Goal: Task Accomplishment & Management: Use online tool/utility

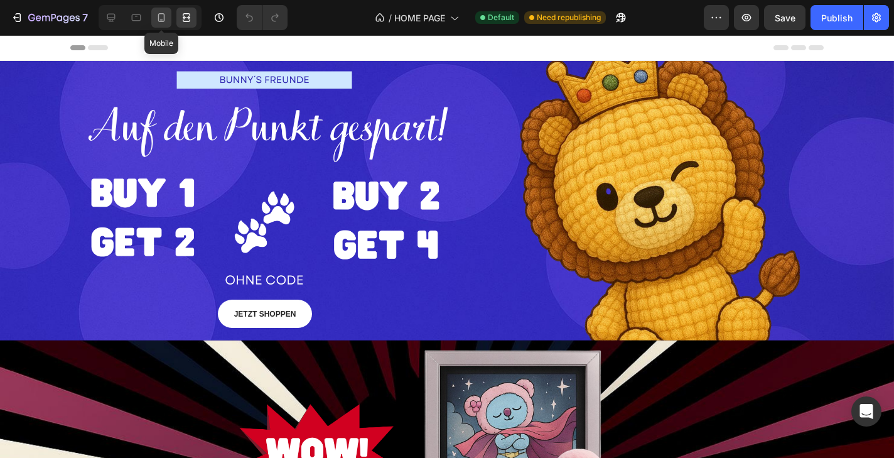
click at [166, 16] on icon at bounding box center [161, 17] width 13 height 13
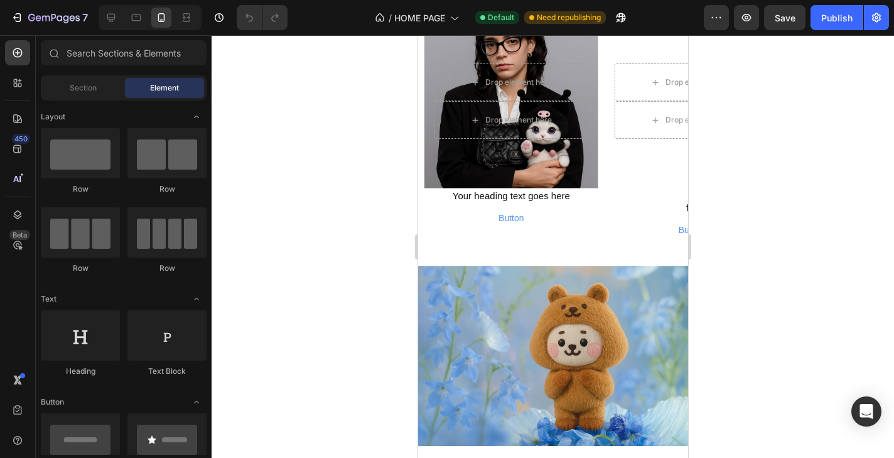
scroll to position [2212, 0]
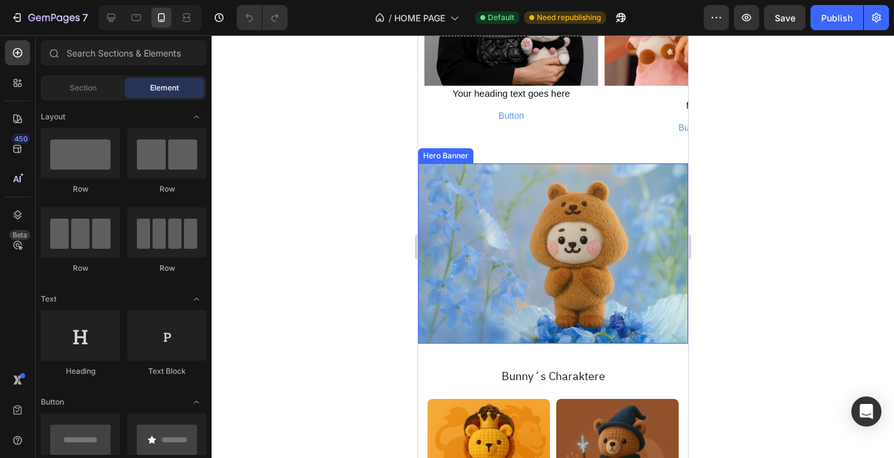
click at [490, 211] on div "Background Image" at bounding box center [552, 253] width 270 height 180
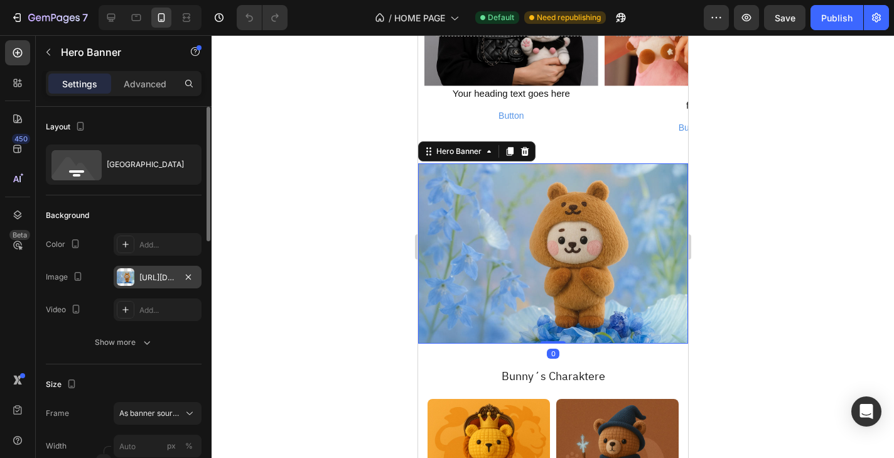
click at [168, 274] on div "[URL][DOMAIN_NAME]" at bounding box center [157, 277] width 36 height 11
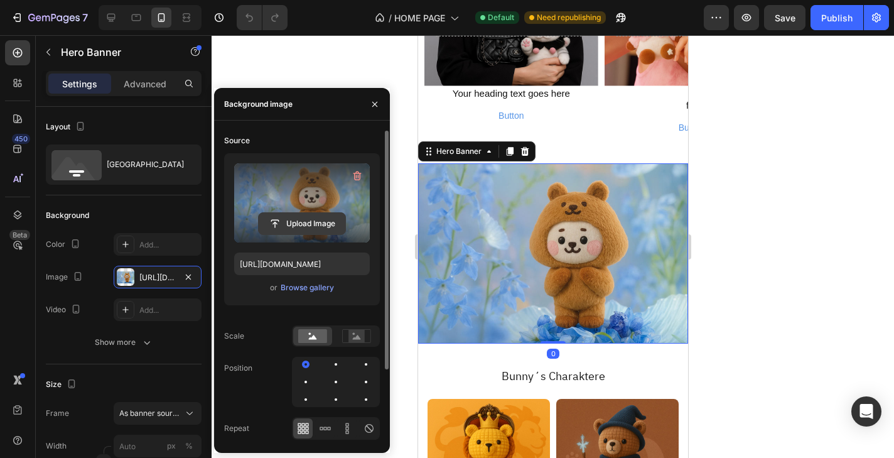
click at [301, 213] on input "file" at bounding box center [302, 223] width 87 height 21
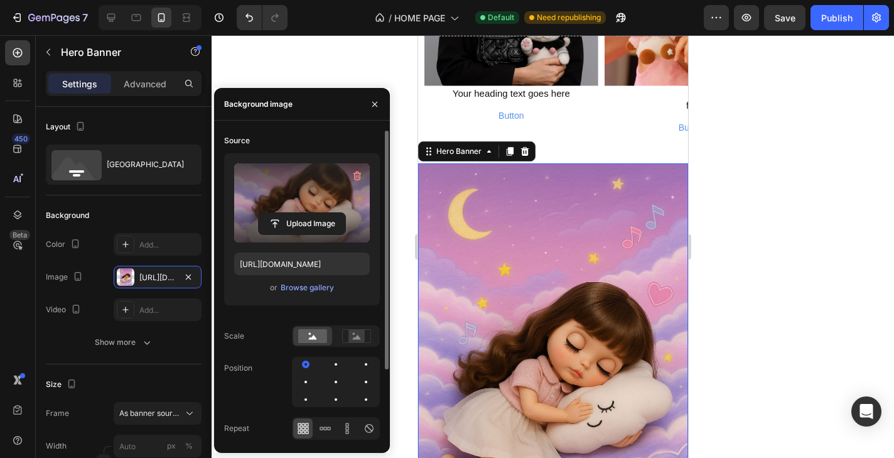
type input "[URL][DOMAIN_NAME]"
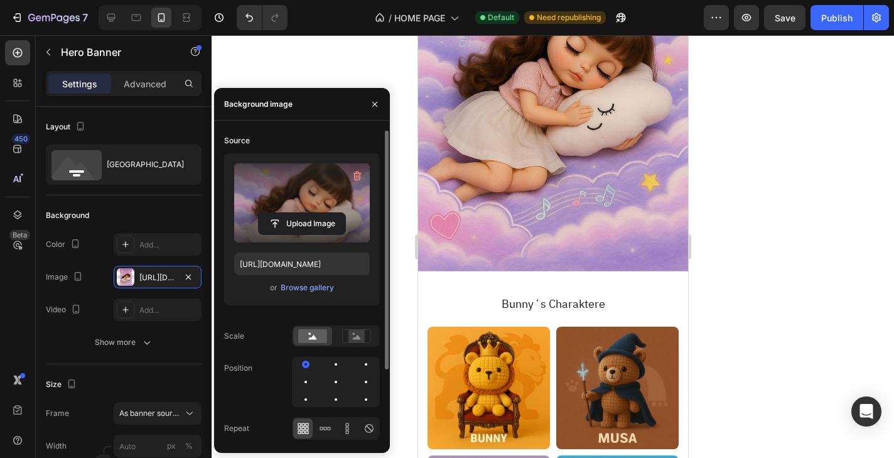
scroll to position [2333, 0]
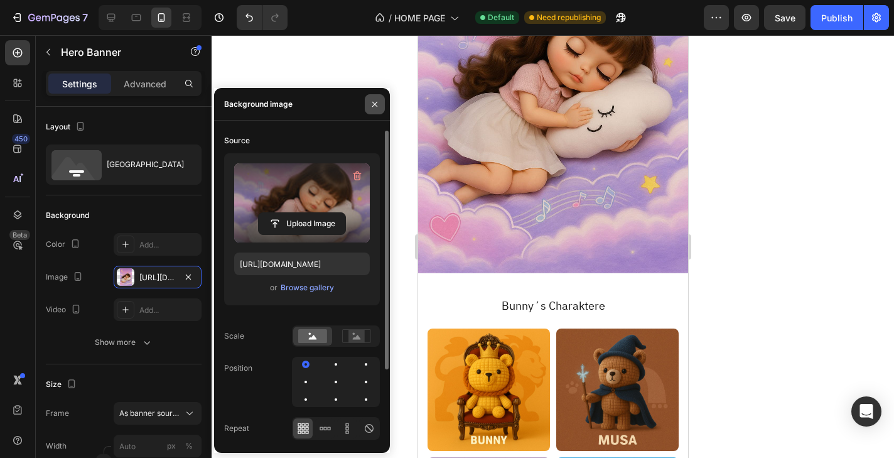
click at [368, 99] on button "button" at bounding box center [375, 104] width 20 height 20
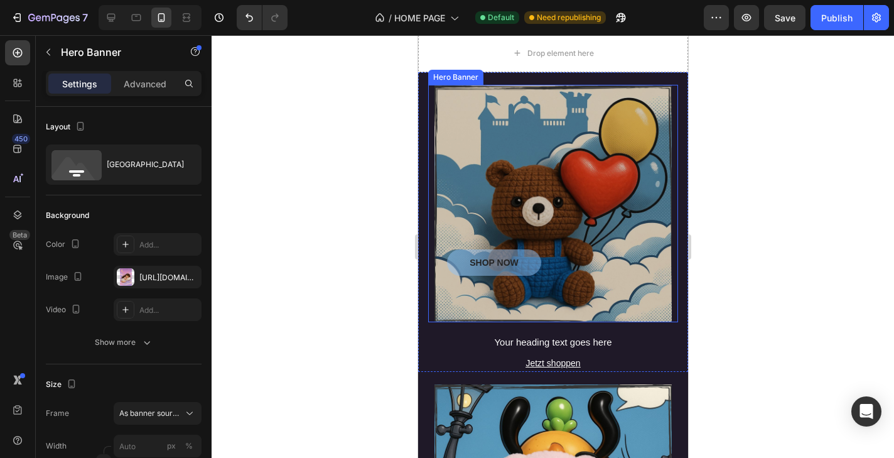
scroll to position [591, 0]
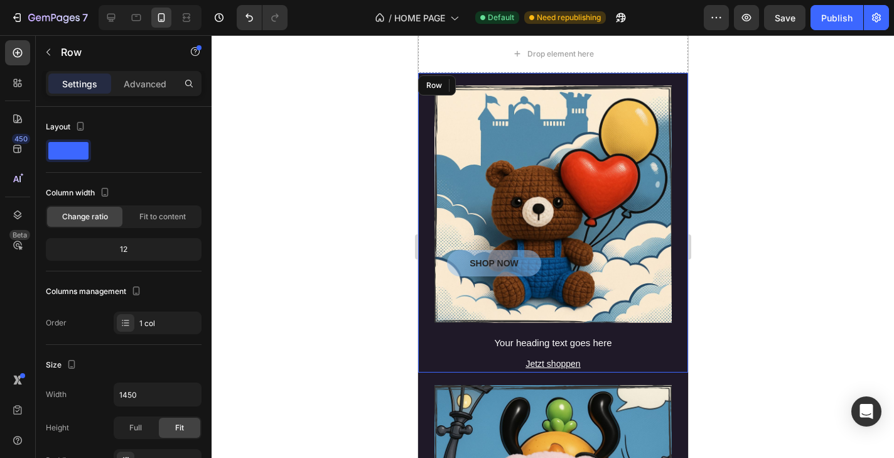
click at [581, 78] on div "SHOP NOW Button Hero Banner Your heading text goes here Heading Jetzt shoppen […" at bounding box center [552, 222] width 270 height 299
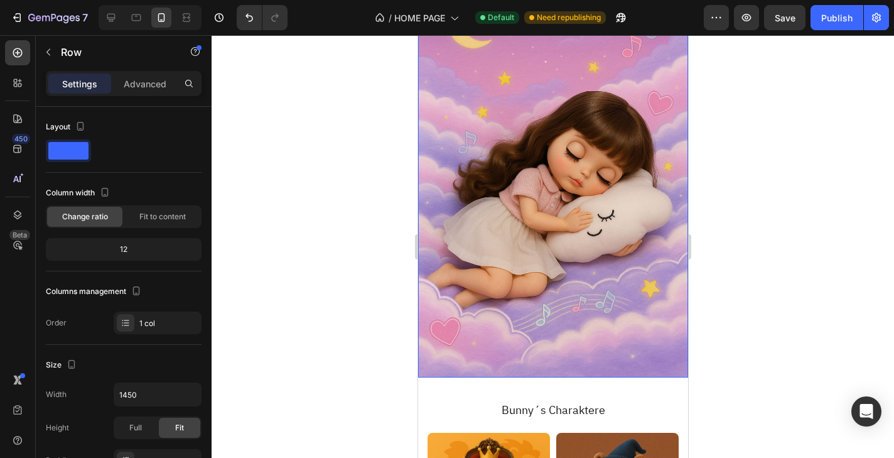
scroll to position [1520, 0]
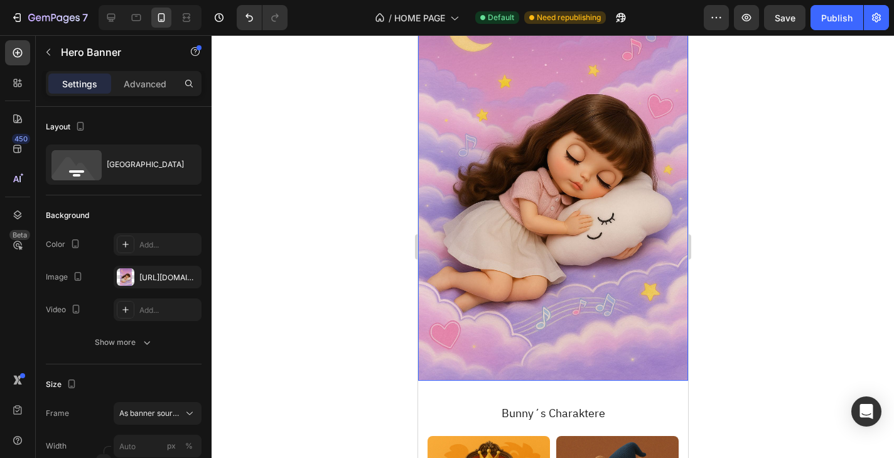
click at [539, 219] on div "Background Image" at bounding box center [552, 178] width 270 height 405
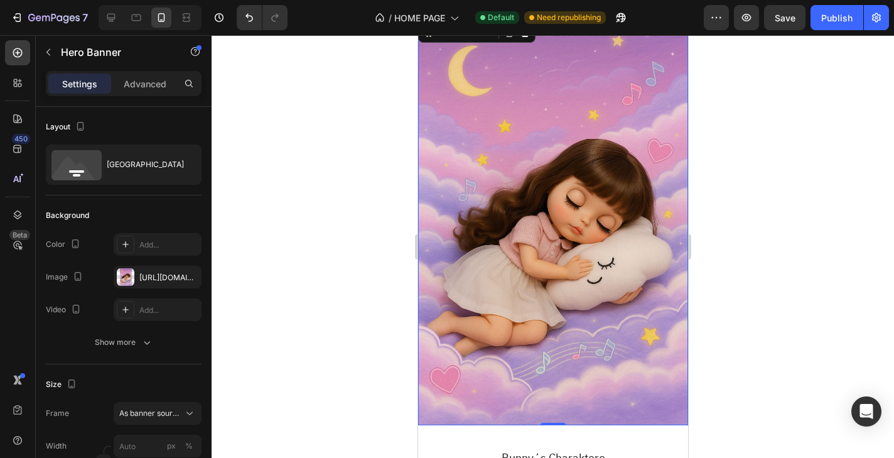
scroll to position [1296, 0]
